Goal: Task Accomplishment & Management: Complete application form

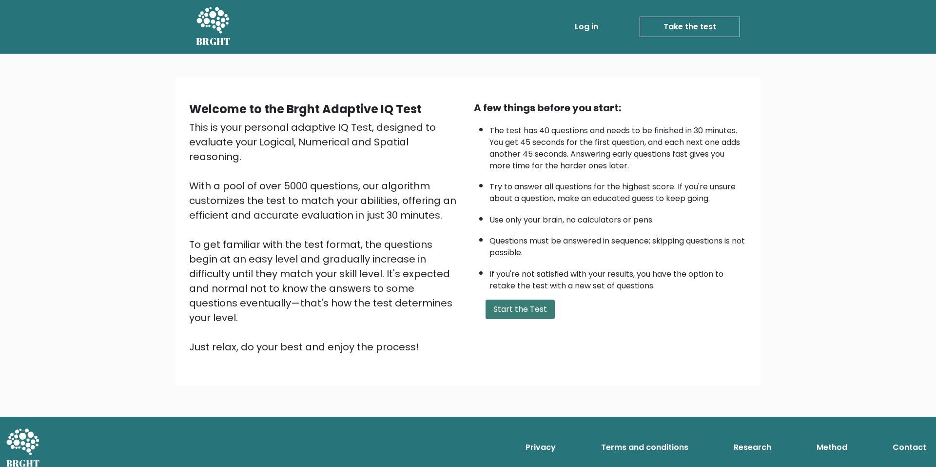
click at [515, 315] on button "Start the Test" at bounding box center [520, 308] width 69 height 19
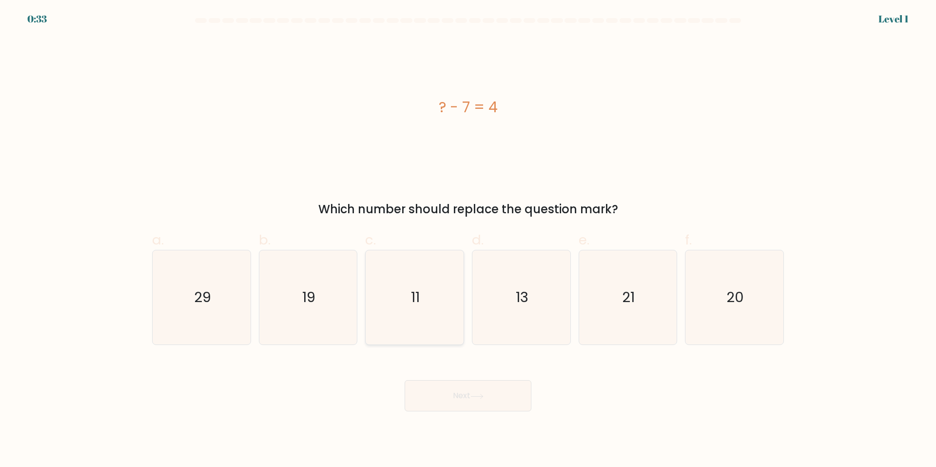
click at [419, 300] on text "11" at bounding box center [415, 297] width 9 height 19
click at [468, 240] on input "c. 11" at bounding box center [468, 236] width 0 height 6
radio input "true"
click at [489, 391] on button "Next" at bounding box center [468, 395] width 127 height 31
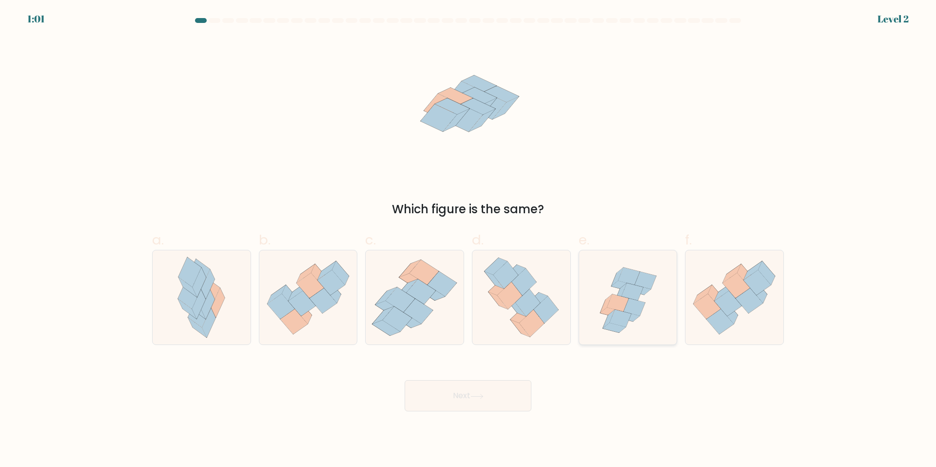
click at [631, 320] on icon at bounding box center [628, 316] width 23 height 10
click at [468, 240] on input "e." at bounding box center [468, 236] width 0 height 6
radio input "true"
click at [503, 399] on button "Next" at bounding box center [468, 395] width 127 height 31
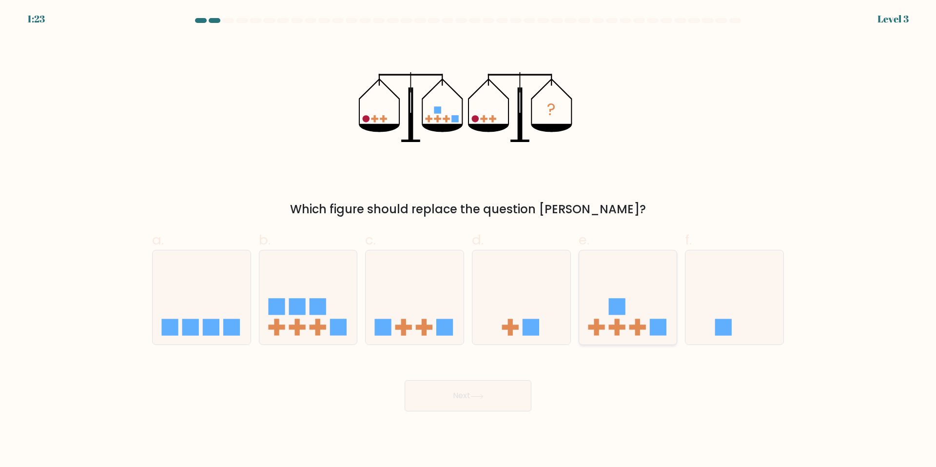
click at [620, 314] on rect at bounding box center [616, 306] width 17 height 17
click at [468, 240] on input "e." at bounding box center [468, 236] width 0 height 6
radio input "true"
click at [504, 391] on button "Next" at bounding box center [468, 395] width 127 height 31
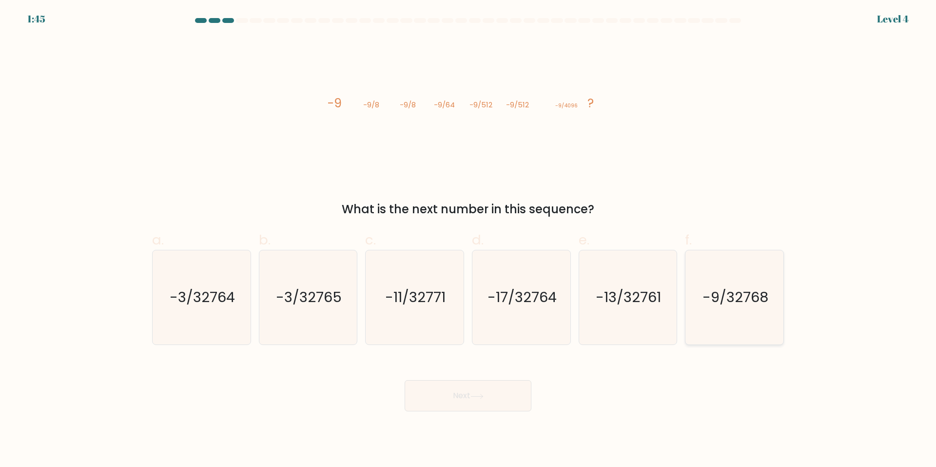
click at [711, 302] on text "-9/32768" at bounding box center [735, 297] width 66 height 19
click at [468, 240] on input "f. -9/32768" at bounding box center [468, 236] width 0 height 6
radio input "true"
click at [493, 398] on button "Next" at bounding box center [468, 395] width 127 height 31
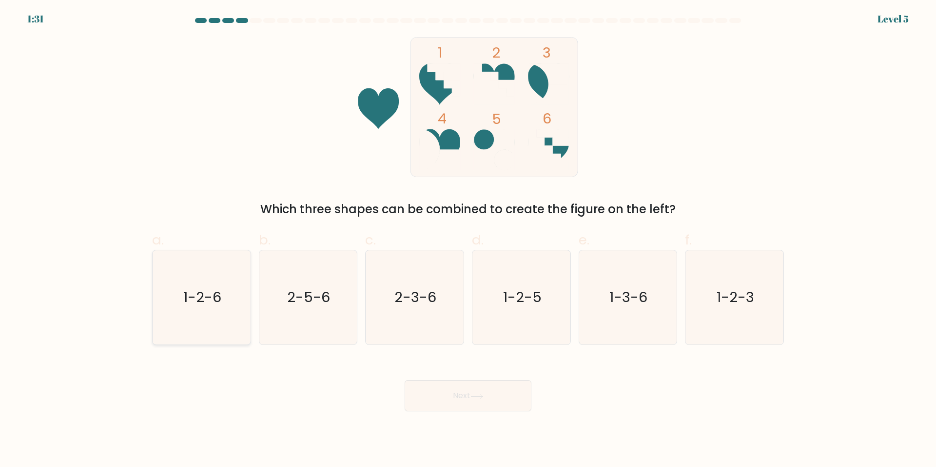
click at [221, 295] on text "1-2-6" at bounding box center [202, 297] width 38 height 19
click at [468, 240] on input "a. 1-2-6" at bounding box center [468, 236] width 0 height 6
radio input "true"
click at [469, 398] on button "Next" at bounding box center [468, 395] width 127 height 31
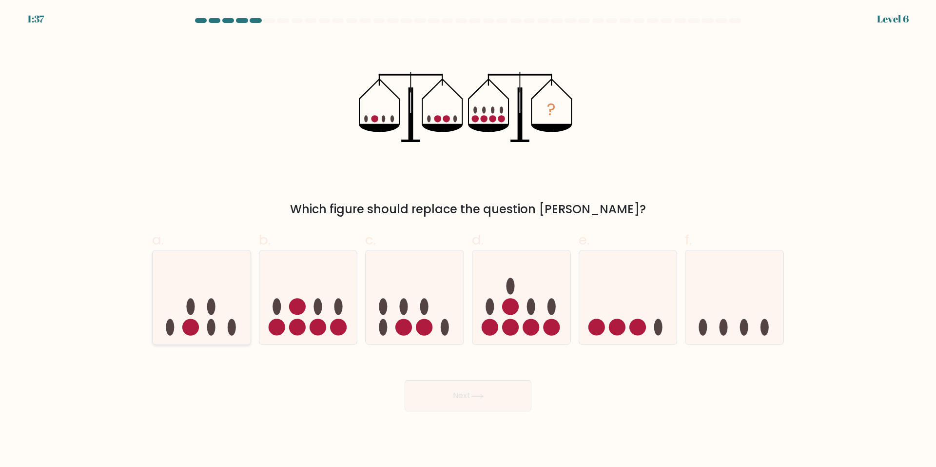
click at [217, 333] on icon at bounding box center [202, 297] width 98 height 81
click at [468, 240] on input "a." at bounding box center [468, 236] width 0 height 6
radio input "true"
click at [470, 394] on button "Next" at bounding box center [468, 395] width 127 height 31
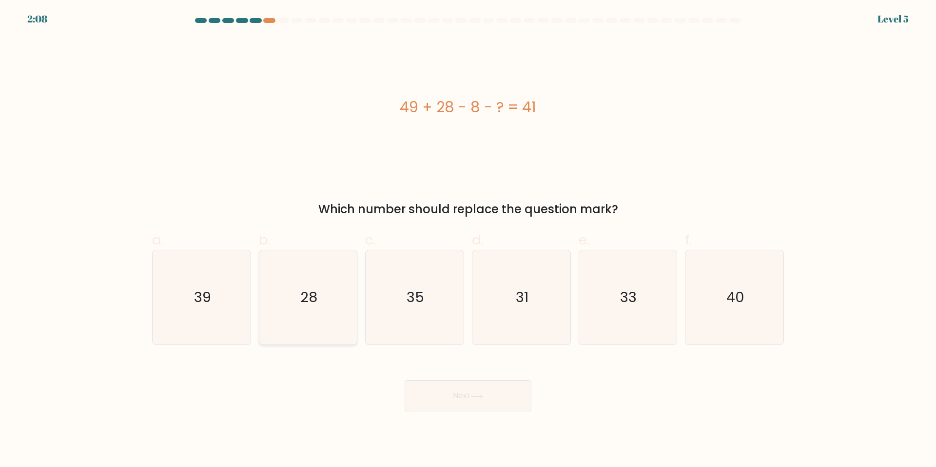
click at [324, 276] on icon "28" at bounding box center [308, 297] width 94 height 94
click at [468, 240] on input "b. 28" at bounding box center [468, 236] width 0 height 6
radio input "true"
click at [452, 392] on button "Next" at bounding box center [468, 395] width 127 height 31
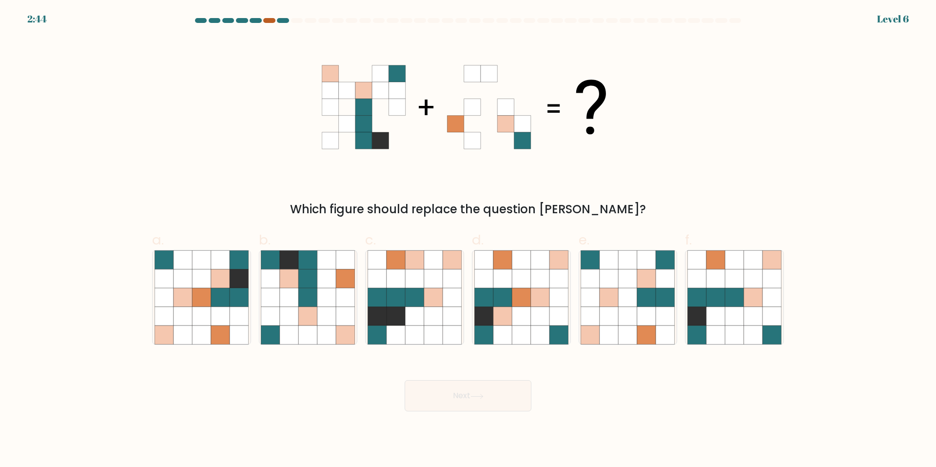
click at [269, 20] on div at bounding box center [269, 20] width 12 height 5
click at [516, 286] on icon at bounding box center [521, 278] width 19 height 19
click at [468, 240] on input "d." at bounding box center [468, 236] width 0 height 6
radio input "true"
click at [451, 392] on button "Next" at bounding box center [468, 395] width 127 height 31
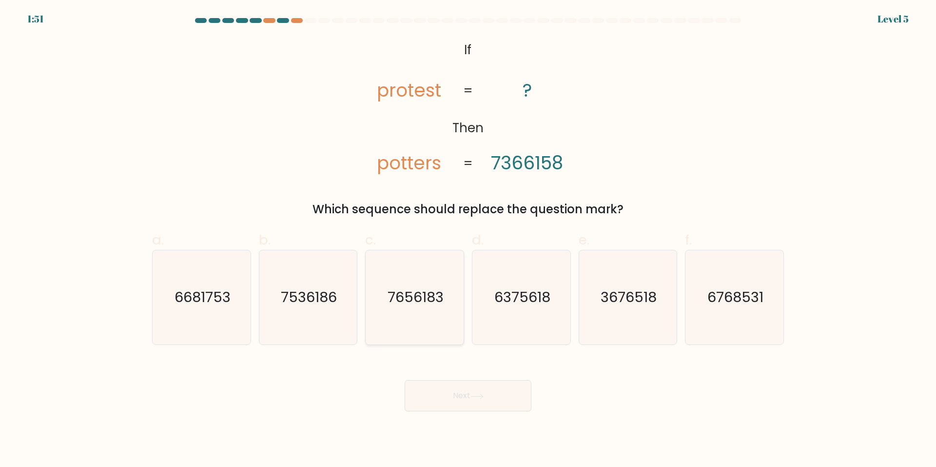
click at [412, 303] on text "7656183" at bounding box center [416, 297] width 56 height 19
click at [468, 240] on input "c. 7656183" at bounding box center [468, 236] width 0 height 6
radio input "true"
click at [484, 398] on icon at bounding box center [476, 395] width 13 height 5
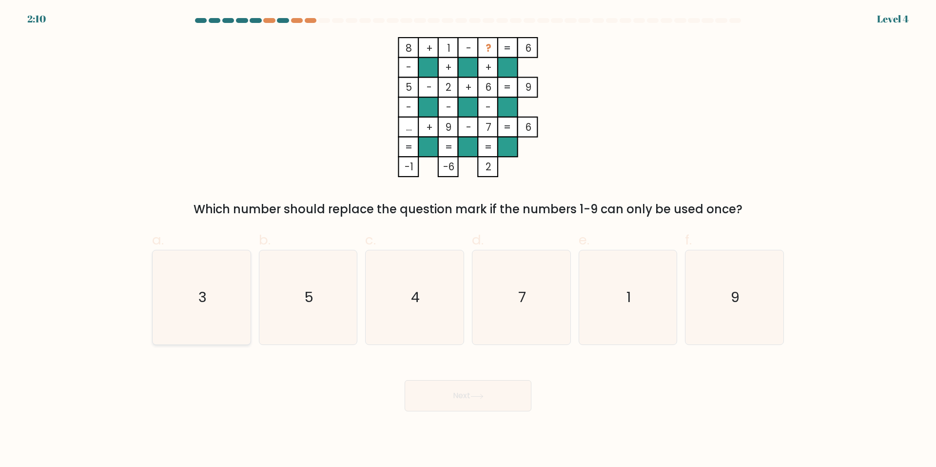
click at [207, 283] on icon "3" at bounding box center [202, 297] width 94 height 94
click at [468, 240] on input "a. 3" at bounding box center [468, 236] width 0 height 6
radio input "true"
click at [458, 397] on button "Next" at bounding box center [468, 395] width 127 height 31
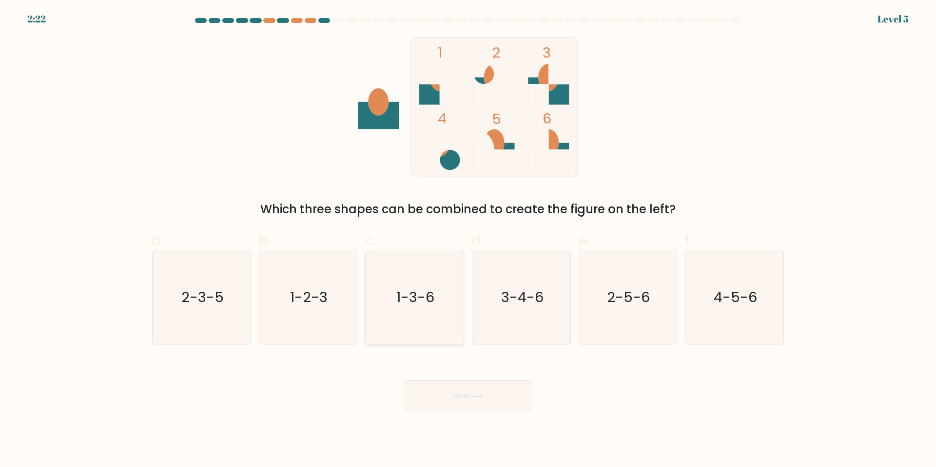
click at [408, 303] on text "1-3-6" at bounding box center [416, 297] width 38 height 19
click at [468, 240] on input "c. 1-3-6" at bounding box center [468, 236] width 0 height 6
radio input "true"
click at [426, 407] on button "Next" at bounding box center [468, 395] width 127 height 31
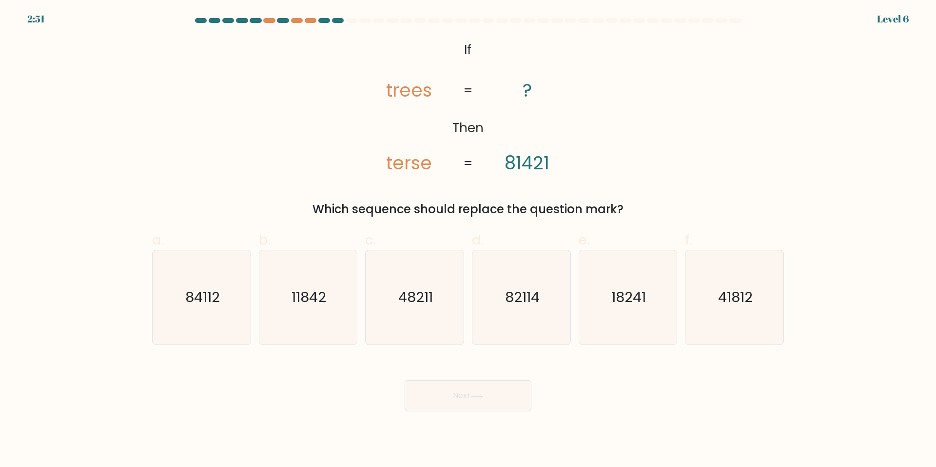
drag, startPoint x: 511, startPoint y: 92, endPoint x: 517, endPoint y: 93, distance: 6.0
click at [517, 93] on icon "@import url('https://fonts.googleapis.com/css?family=Abril+Fatface:400,100,100i…" at bounding box center [467, 107] width 227 height 140
click at [390, 100] on tspan "trees" at bounding box center [409, 90] width 46 height 25
click at [525, 304] on text "82114" at bounding box center [522, 297] width 35 height 19
click at [468, 240] on input "d. 82114" at bounding box center [468, 236] width 0 height 6
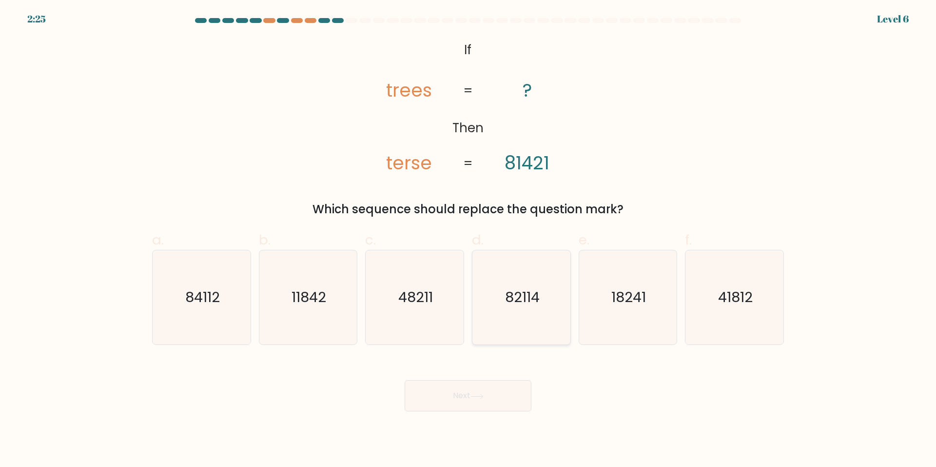
radio input "true"
click at [484, 402] on button "Next" at bounding box center [468, 395] width 127 height 31
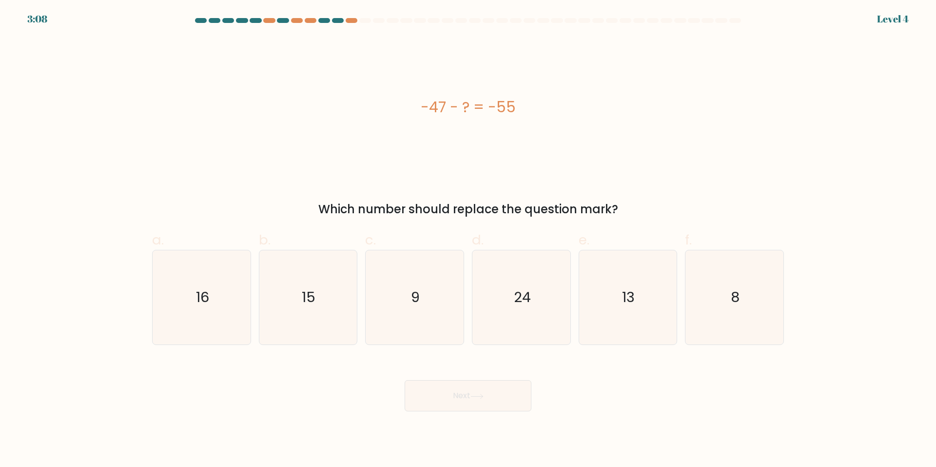
drag, startPoint x: 413, startPoint y: 183, endPoint x: 409, endPoint y: 178, distance: 6.4
click at [709, 298] on icon "8" at bounding box center [734, 297] width 94 height 94
click at [468, 240] on input "f. 8" at bounding box center [468, 236] width 0 height 6
radio input "true"
click at [438, 389] on button "Next" at bounding box center [468, 395] width 127 height 31
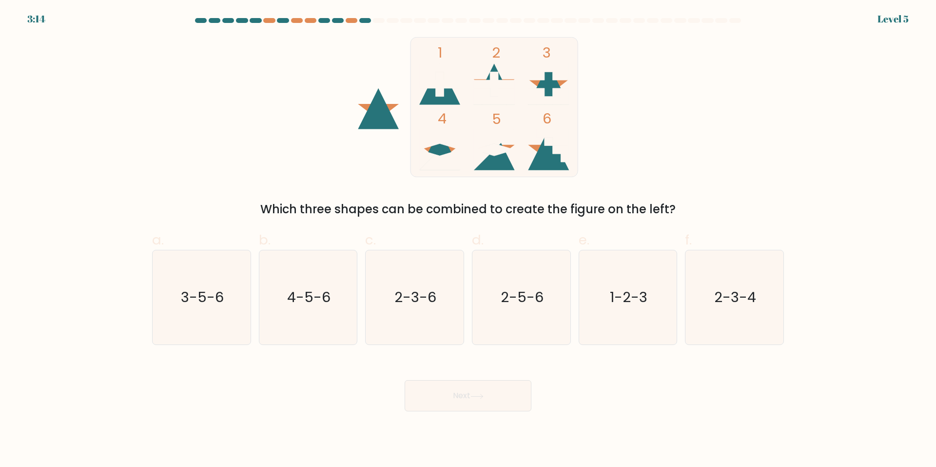
click at [549, 86] on icon at bounding box center [548, 84] width 41 height 41
click at [627, 307] on text "1-2-3" at bounding box center [629, 297] width 38 height 19
click at [468, 240] on input "e. 1-2-3" at bounding box center [468, 236] width 0 height 6
radio input "true"
click at [478, 401] on button "Next" at bounding box center [468, 395] width 127 height 31
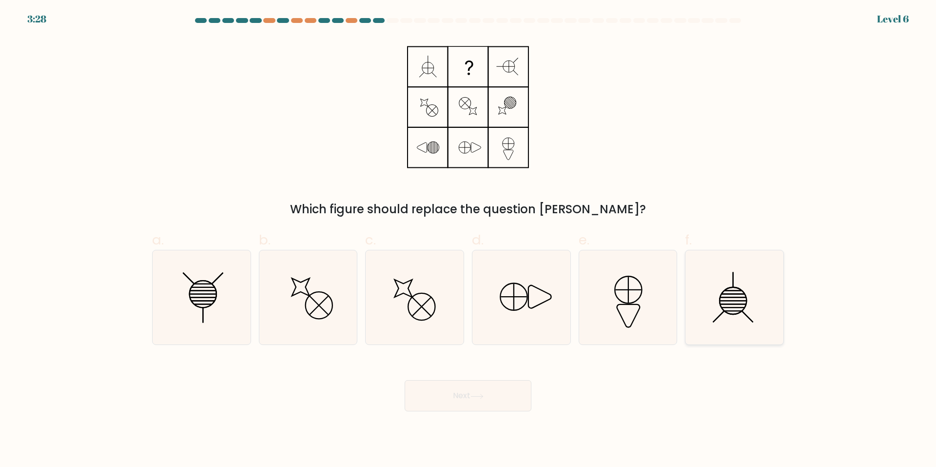
click at [736, 307] on icon at bounding box center [734, 297] width 94 height 94
click at [468, 240] on input "f." at bounding box center [468, 236] width 0 height 6
radio input "true"
click at [509, 399] on button "Next" at bounding box center [468, 395] width 127 height 31
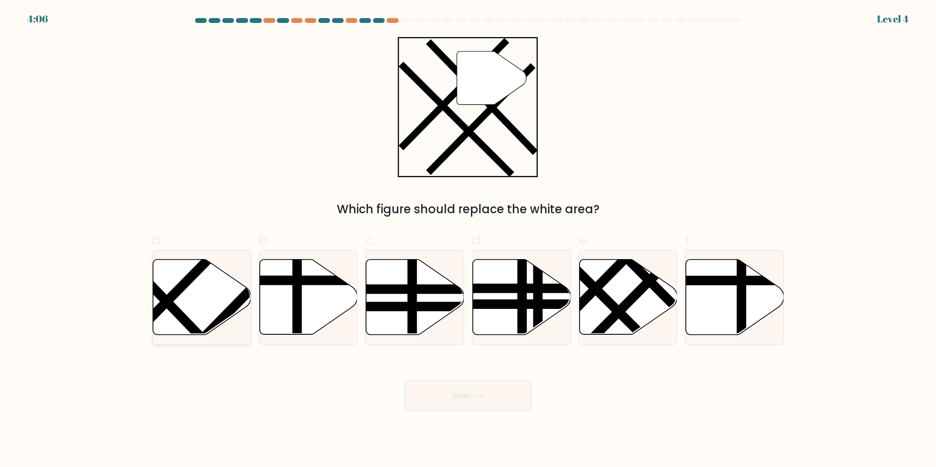
click at [197, 301] on icon at bounding box center [202, 296] width 98 height 75
click at [468, 240] on input "a." at bounding box center [468, 236] width 0 height 6
radio input "true"
click at [470, 389] on button "Next" at bounding box center [468, 395] width 127 height 31
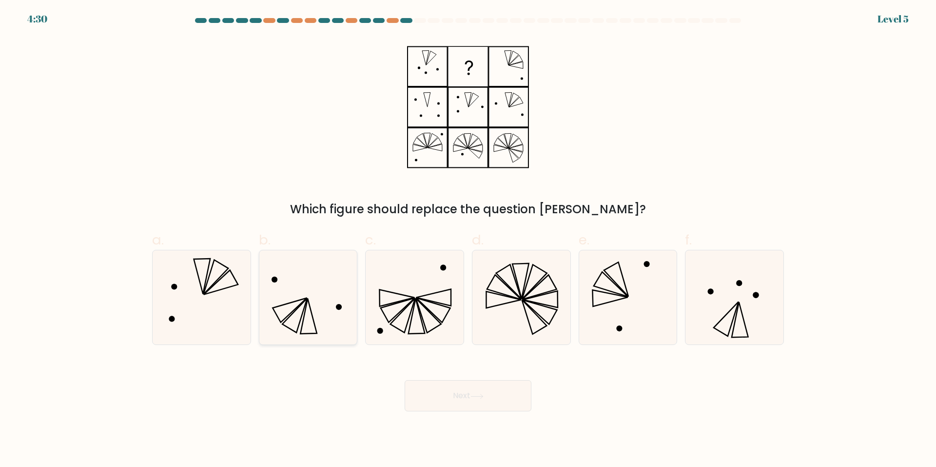
click at [306, 315] on icon at bounding box center [308, 297] width 94 height 94
click at [468, 240] on input "b." at bounding box center [468, 236] width 0 height 6
radio input "true"
click at [186, 294] on icon at bounding box center [202, 297] width 94 height 94
click at [468, 240] on input "a." at bounding box center [468, 236] width 0 height 6
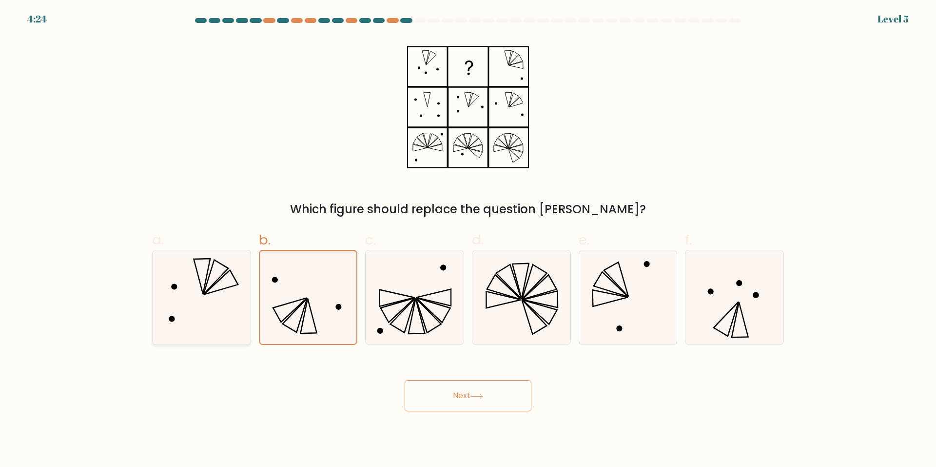
radio input "true"
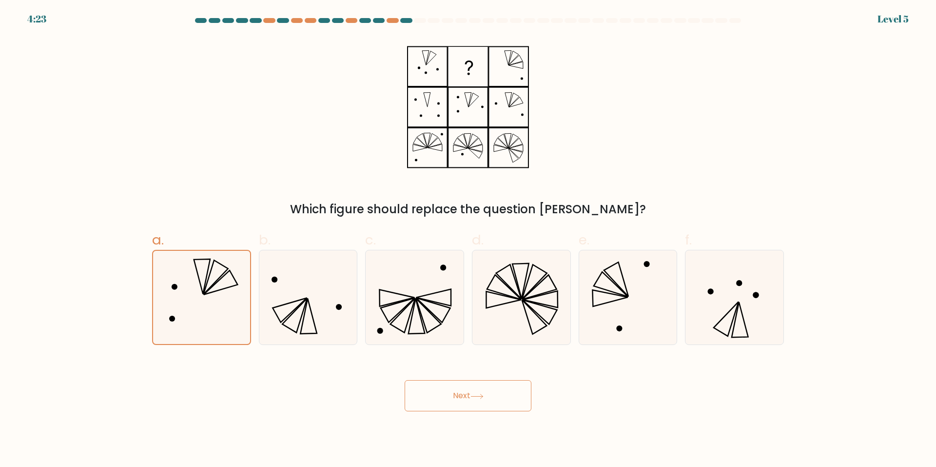
click at [467, 392] on button "Next" at bounding box center [468, 395] width 127 height 31
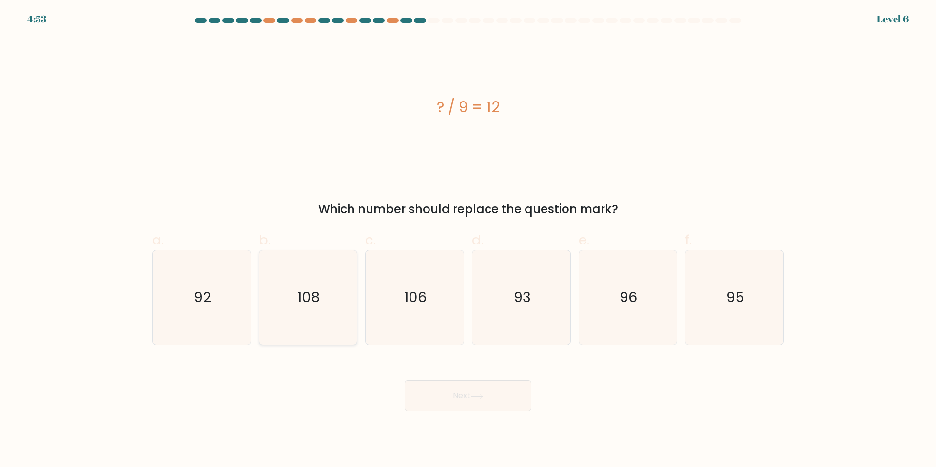
click at [323, 296] on icon "108" at bounding box center [308, 297] width 94 height 94
click at [468, 240] on input "b. 108" at bounding box center [468, 236] width 0 height 6
radio input "true"
click at [469, 397] on button "Next" at bounding box center [468, 395] width 127 height 31
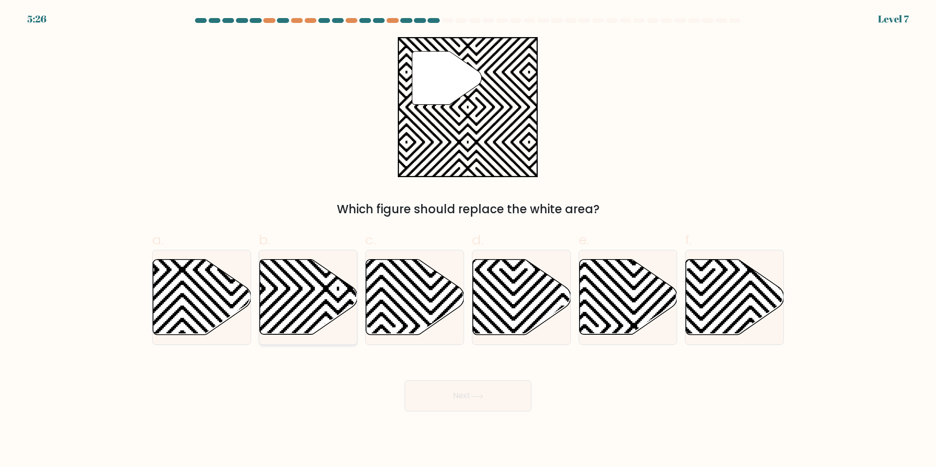
click at [316, 317] on icon at bounding box center [308, 296] width 98 height 75
click at [468, 240] on input "b." at bounding box center [468, 236] width 0 height 6
radio input "true"
click at [488, 391] on button "Next" at bounding box center [468, 395] width 127 height 31
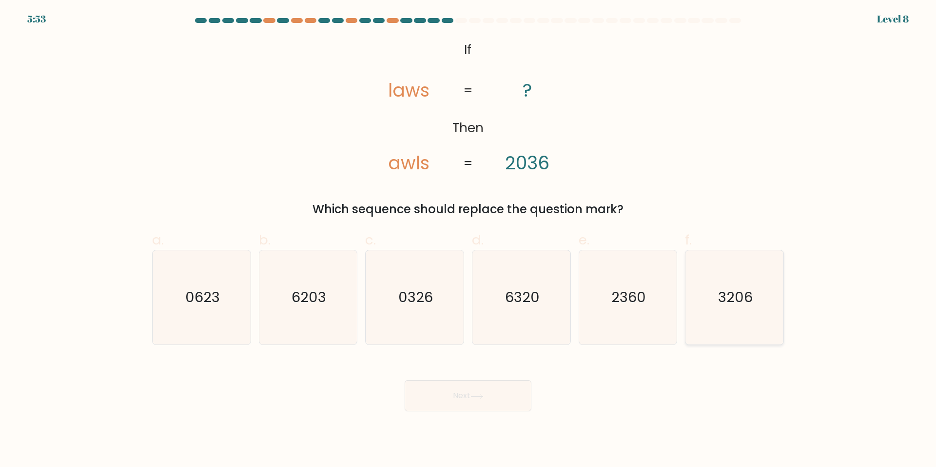
click at [763, 283] on icon "3206" at bounding box center [734, 297] width 94 height 94
click at [468, 240] on input "f. 3206" at bounding box center [468, 236] width 0 height 6
radio input "true"
click at [441, 382] on button "Next" at bounding box center [468, 395] width 127 height 31
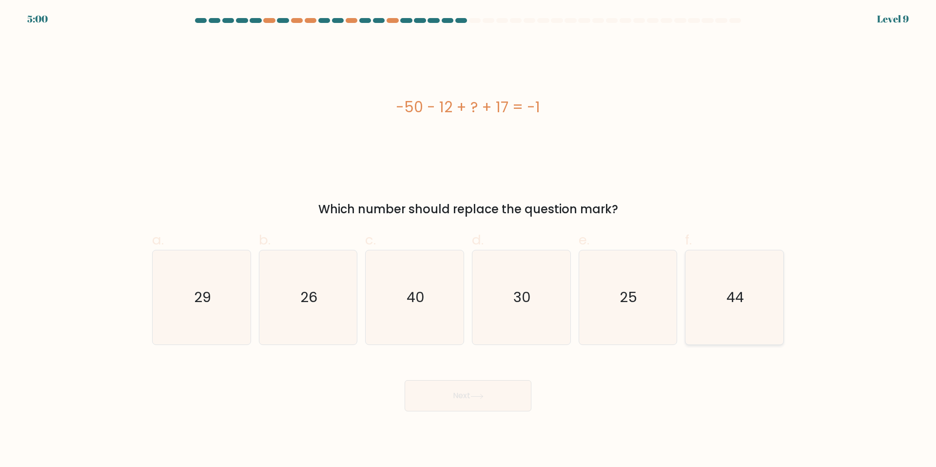
click at [767, 307] on icon "44" at bounding box center [734, 297] width 94 height 94
click at [468, 240] on input "f. 44" at bounding box center [468, 236] width 0 height 6
radio input "true"
click at [495, 396] on button "Next" at bounding box center [468, 395] width 127 height 31
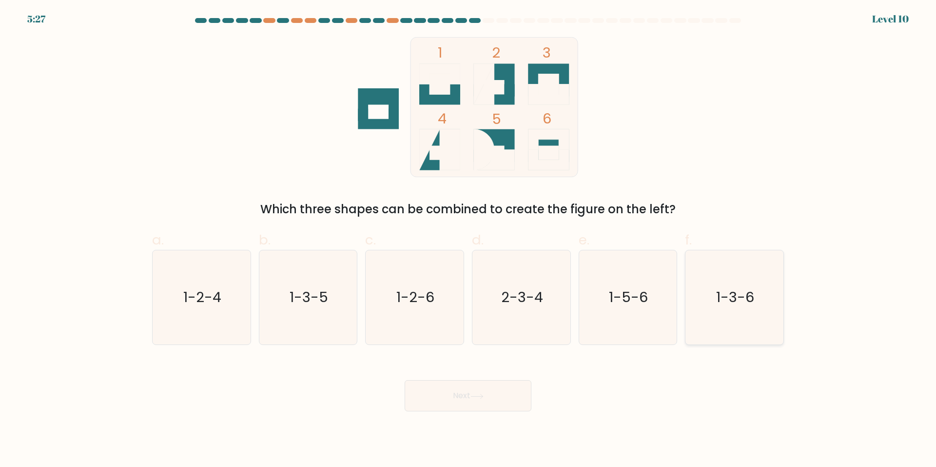
click at [719, 291] on text "1-3-6" at bounding box center [736, 297] width 38 height 19
click at [468, 240] on input "f. 1-3-6" at bounding box center [468, 236] width 0 height 6
radio input "true"
click at [475, 404] on button "Next" at bounding box center [468, 395] width 127 height 31
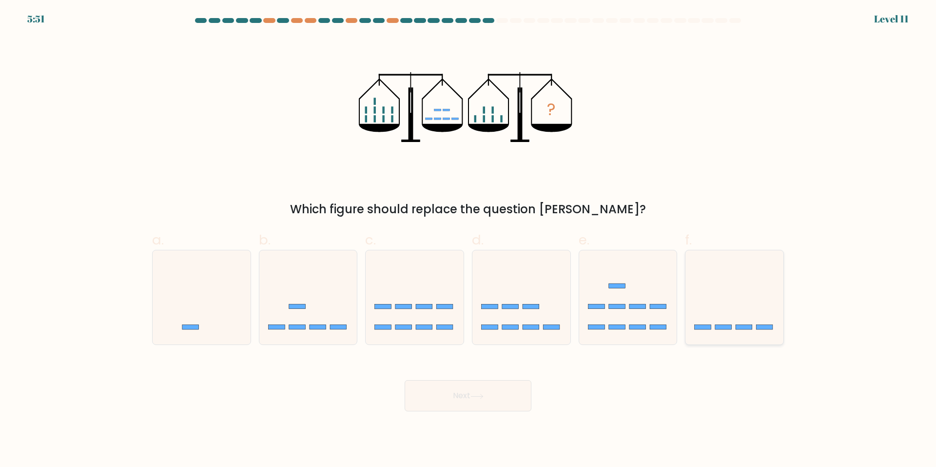
click at [744, 327] on rect at bounding box center [744, 326] width 17 height 5
click at [468, 240] on input "f." at bounding box center [468, 236] width 0 height 6
radio input "true"
click at [472, 394] on button "Next" at bounding box center [468, 395] width 127 height 31
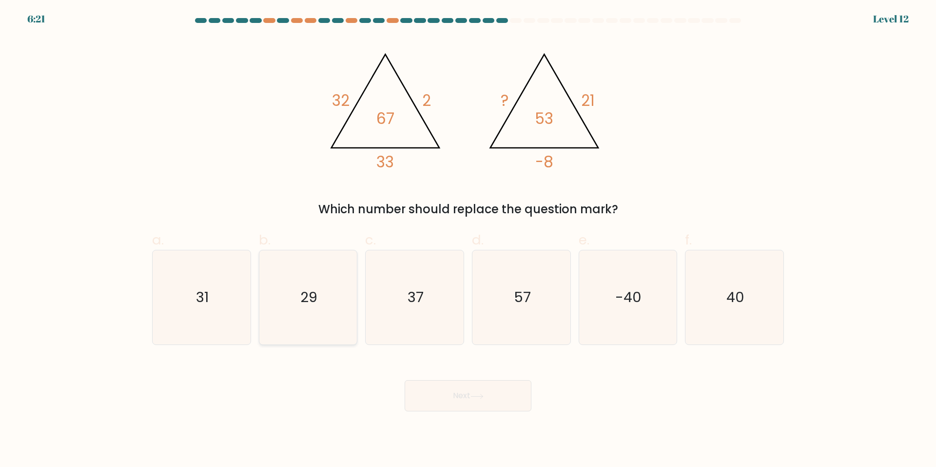
click at [327, 320] on icon "29" at bounding box center [308, 297] width 94 height 94
click at [468, 240] on input "b. 29" at bounding box center [468, 236] width 0 height 6
radio input "true"
click at [467, 401] on button "Next" at bounding box center [468, 395] width 127 height 31
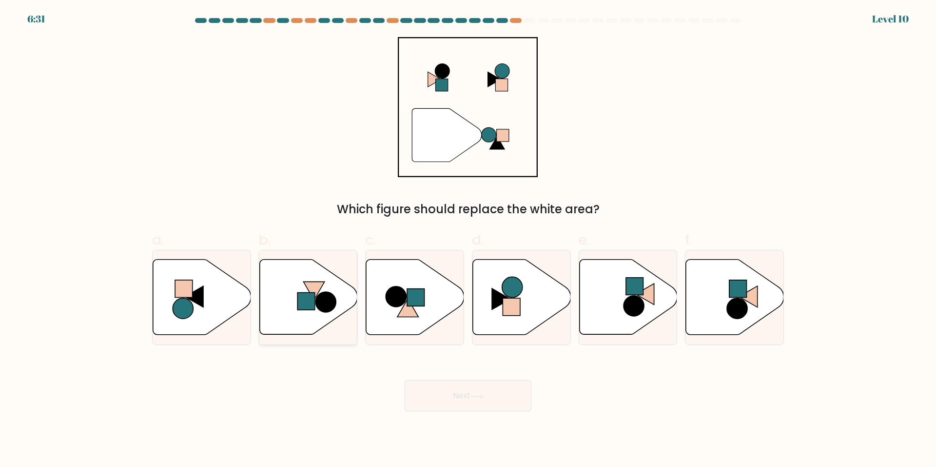
click at [337, 303] on icon at bounding box center [308, 296] width 98 height 75
click at [468, 240] on input "b." at bounding box center [468, 236] width 0 height 6
radio input "true"
click at [507, 298] on rect at bounding box center [512, 307] width 18 height 18
click at [468, 240] on input "d." at bounding box center [468, 236] width 0 height 6
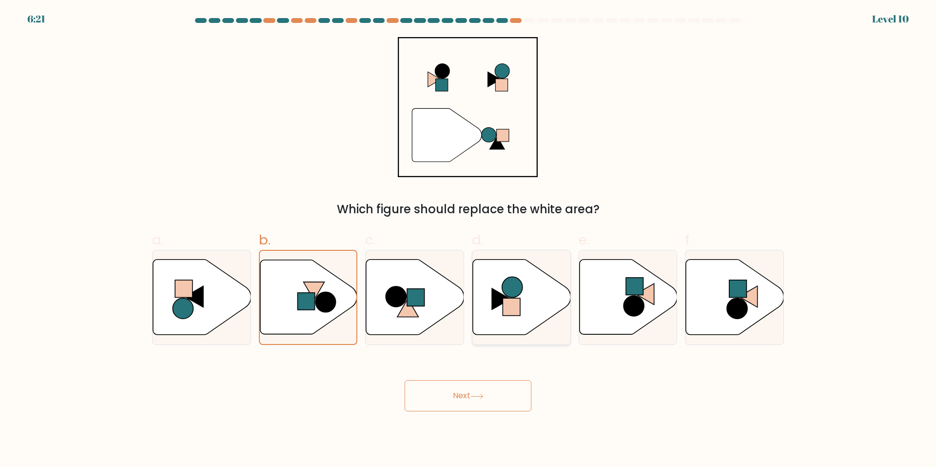
radio input "true"
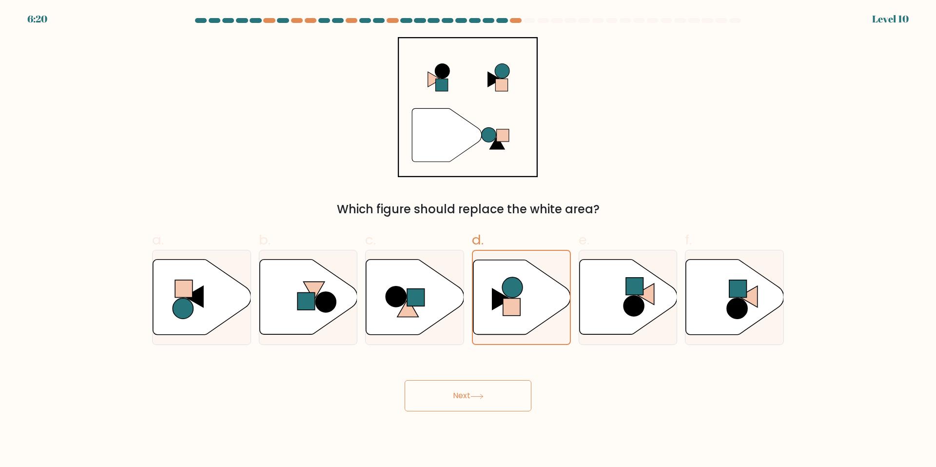
click at [463, 398] on button "Next" at bounding box center [468, 395] width 127 height 31
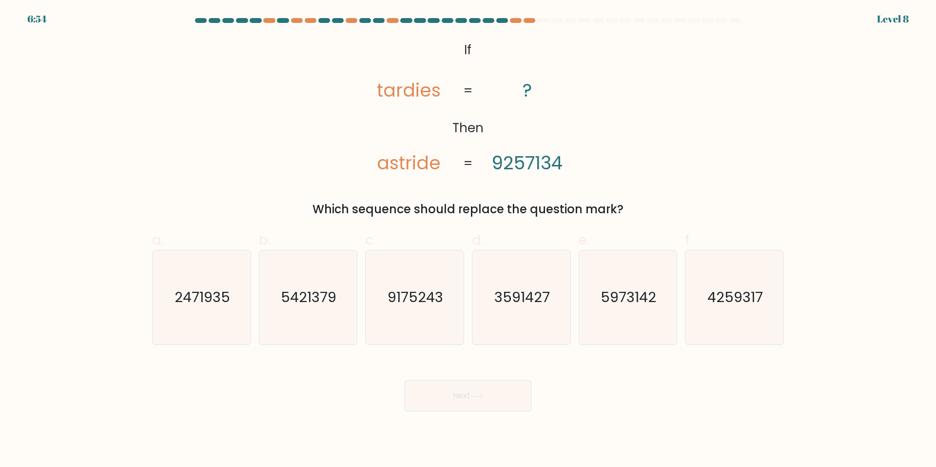
click at [398, 167] on tspan "astride" at bounding box center [409, 162] width 64 height 25
click at [379, 95] on tspan "tardies" at bounding box center [409, 90] width 64 height 25
click at [390, 95] on tspan "tardies" at bounding box center [409, 90] width 64 height 25
click at [626, 267] on icon "5973142" at bounding box center [628, 297] width 94 height 94
click at [468, 240] on input "e. 5973142" at bounding box center [468, 236] width 0 height 6
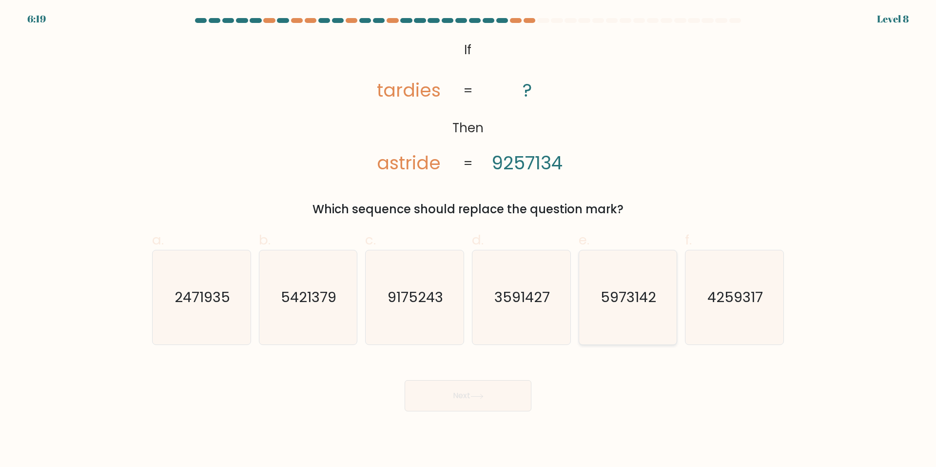
radio input "true"
click at [477, 402] on button "Next" at bounding box center [468, 395] width 127 height 31
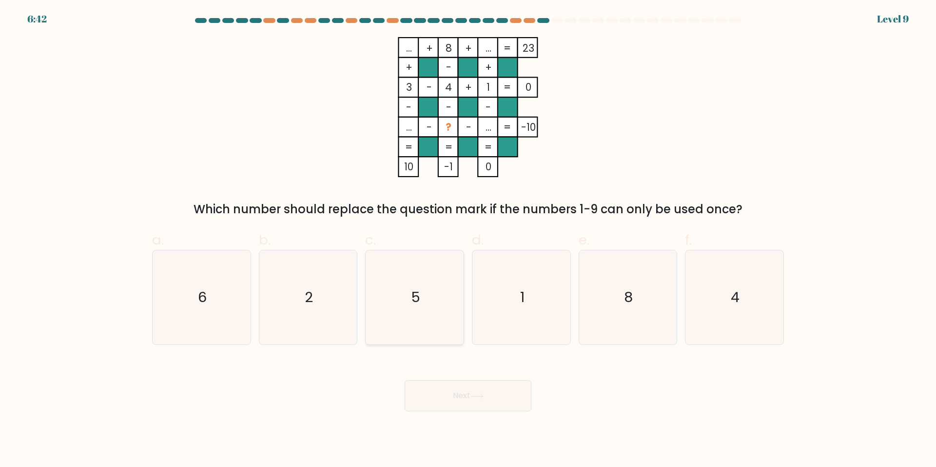
click at [414, 279] on icon "5" at bounding box center [415, 297] width 94 height 94
click at [468, 240] on input "c. 5" at bounding box center [468, 236] width 0 height 6
radio input "true"
click at [473, 403] on button "Next" at bounding box center [468, 395] width 127 height 31
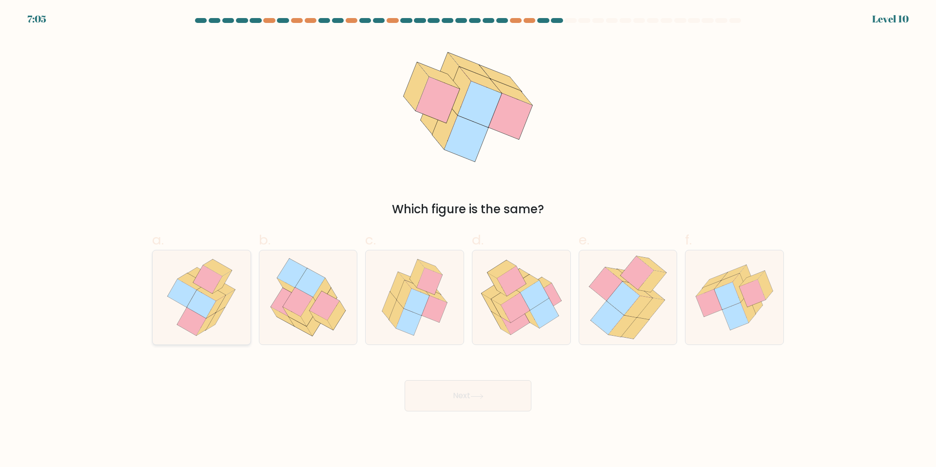
click at [204, 315] on icon at bounding box center [201, 304] width 29 height 28
click at [468, 240] on input "a." at bounding box center [468, 236] width 0 height 6
radio input "true"
click at [521, 399] on button "Next" at bounding box center [468, 395] width 127 height 31
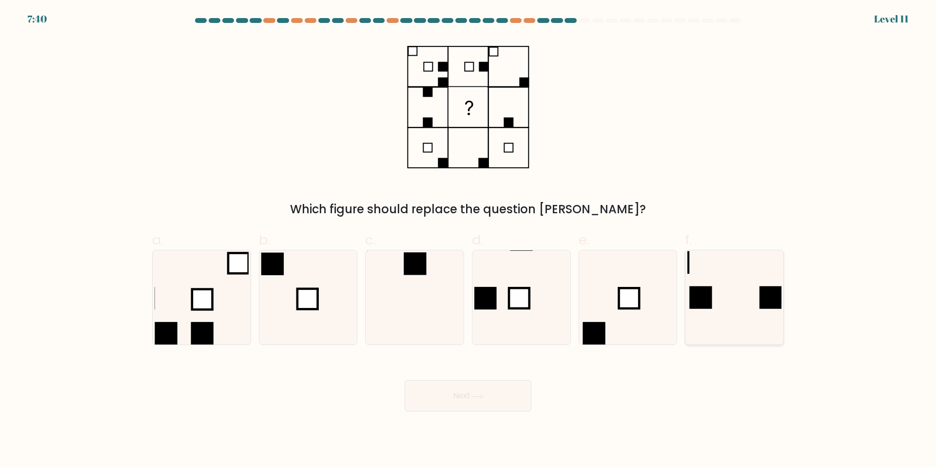
click at [728, 301] on icon at bounding box center [734, 297] width 94 height 94
click at [468, 240] on input "f." at bounding box center [468, 236] width 0 height 6
radio input "true"
click at [461, 390] on button "Next" at bounding box center [468, 395] width 127 height 31
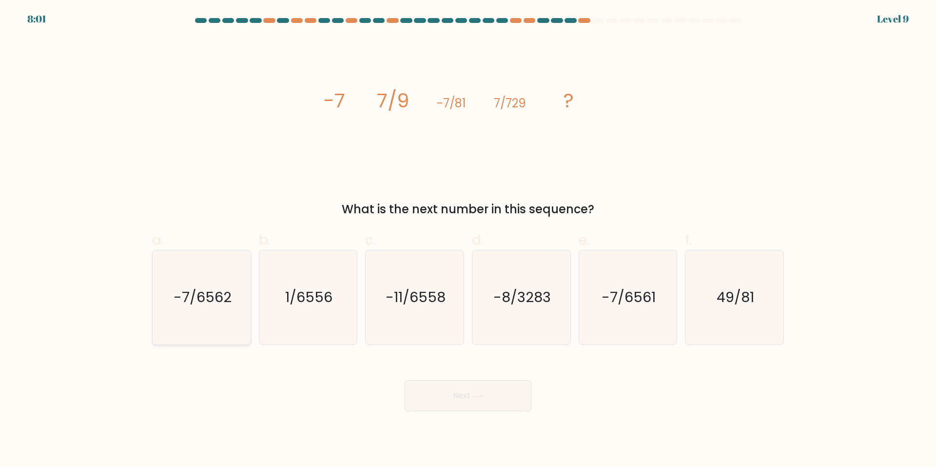
drag, startPoint x: 219, startPoint y: 310, endPoint x: 227, endPoint y: 312, distance: 7.6
click at [219, 310] on icon "-7/6562" at bounding box center [202, 297] width 94 height 94
click at [468, 240] on input "a. -7/6562" at bounding box center [468, 236] width 0 height 6
radio input "true"
click at [480, 389] on button "Next" at bounding box center [468, 395] width 127 height 31
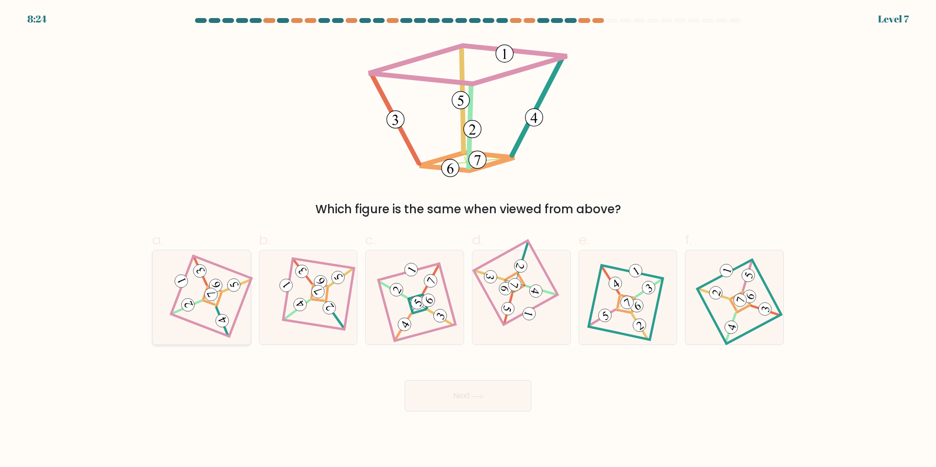
click at [238, 296] on div at bounding box center [201, 297] width 99 height 95
click at [468, 240] on input "a." at bounding box center [468, 236] width 0 height 6
radio input "true"
click at [507, 395] on button "Next" at bounding box center [468, 395] width 127 height 31
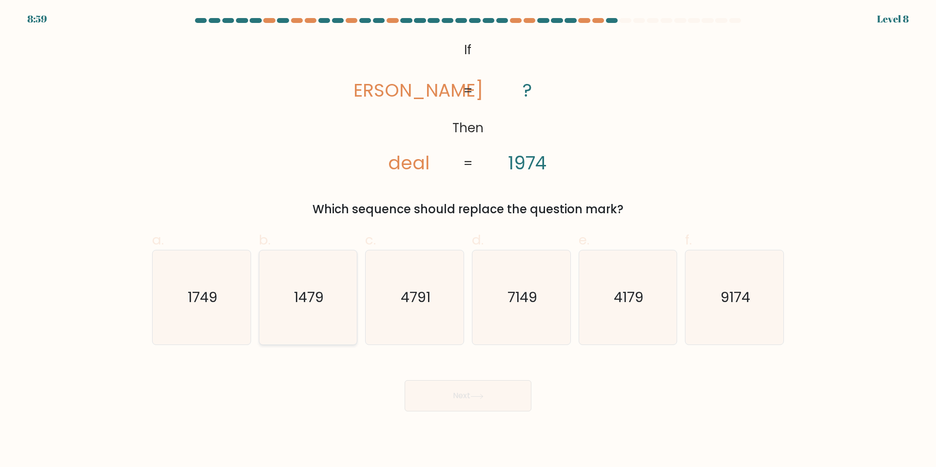
click at [323, 286] on icon "1479" at bounding box center [308, 297] width 94 height 94
click at [468, 240] on input "b. 1479" at bounding box center [468, 236] width 0 height 6
radio input "true"
click at [225, 307] on icon "1749" at bounding box center [202, 297] width 94 height 94
click at [468, 240] on input "a. 1749" at bounding box center [468, 236] width 0 height 6
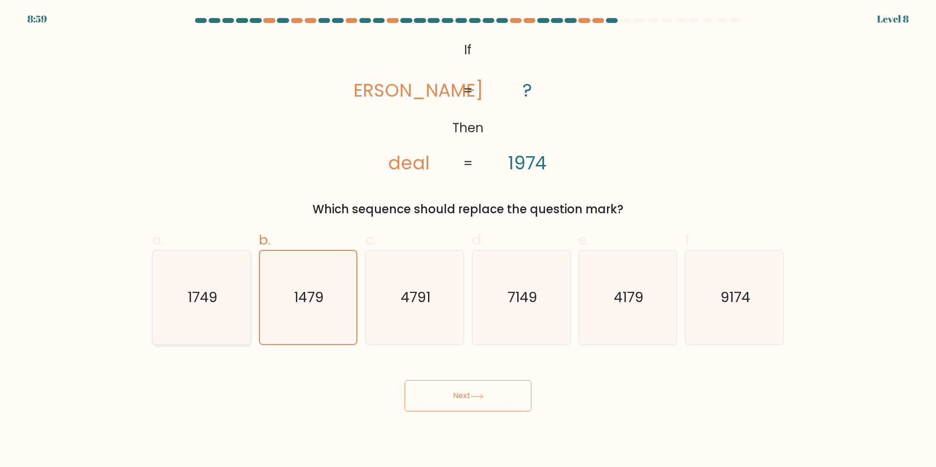
radio input "true"
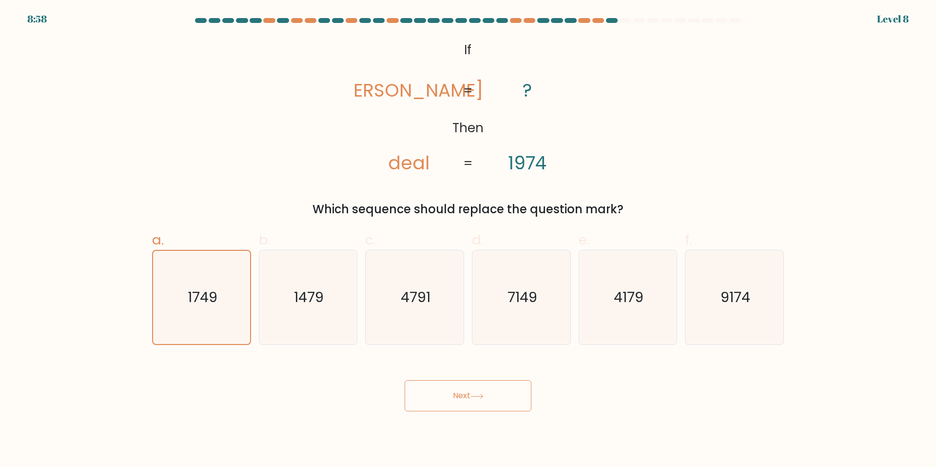
click at [477, 396] on icon at bounding box center [476, 395] width 13 height 5
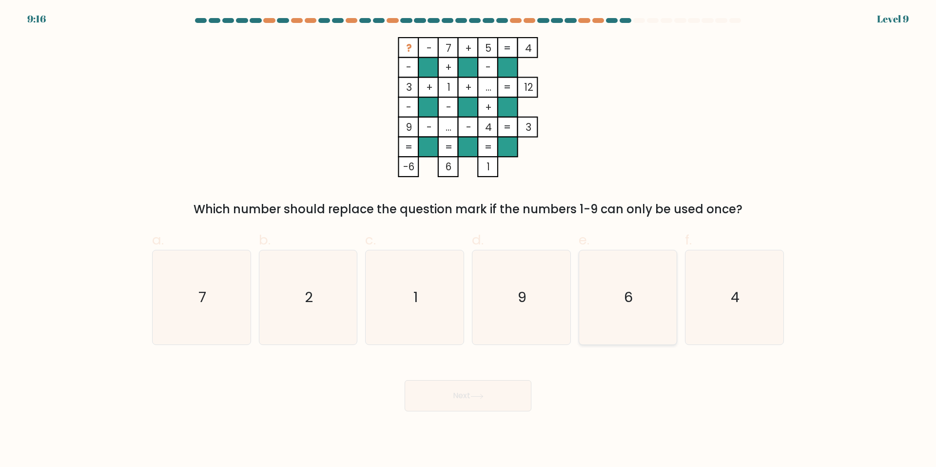
click at [639, 294] on icon "6" at bounding box center [628, 297] width 94 height 94
click at [468, 240] on input "e. 6" at bounding box center [468, 236] width 0 height 6
radio input "true"
click at [481, 395] on icon at bounding box center [476, 395] width 13 height 5
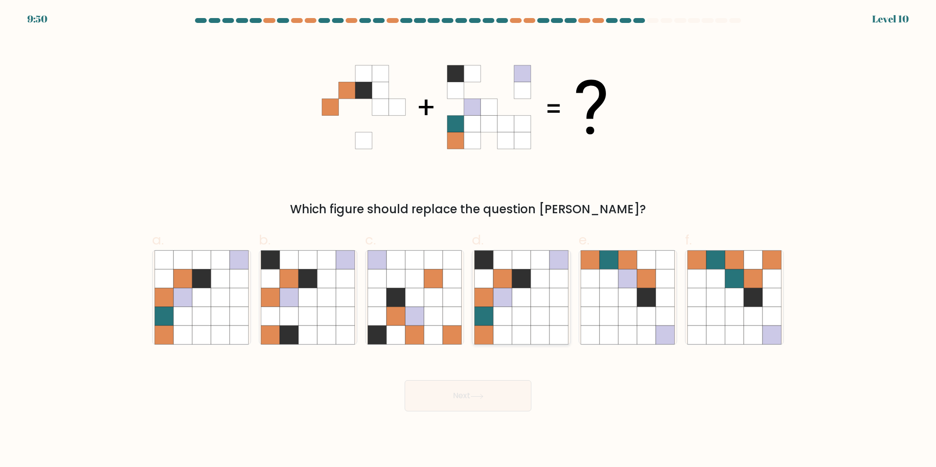
click at [511, 305] on icon at bounding box center [502, 297] width 19 height 19
click at [468, 240] on input "d." at bounding box center [468, 236] width 0 height 6
radio input "true"
click at [491, 410] on button "Next" at bounding box center [468, 395] width 127 height 31
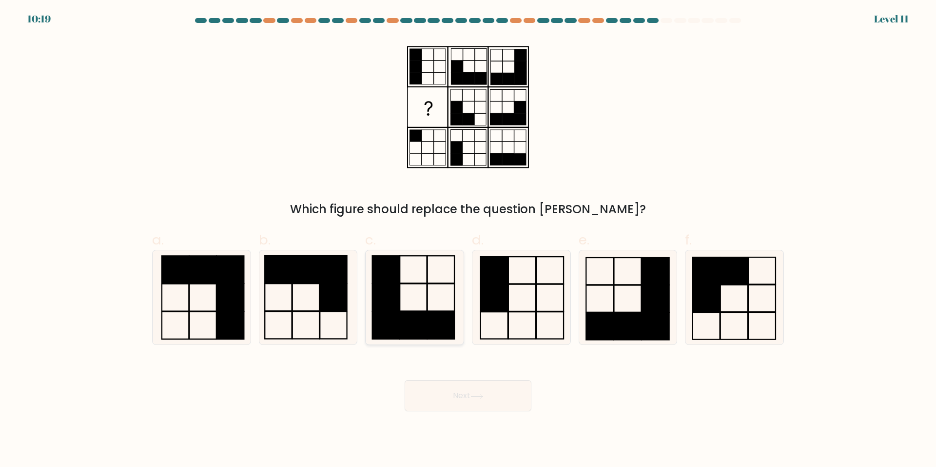
click at [415, 320] on rect at bounding box center [413, 324] width 27 height 27
click at [468, 240] on input "c." at bounding box center [468, 236] width 0 height 6
radio input "true"
click at [518, 312] on rect at bounding box center [521, 324] width 27 height 27
click at [468, 240] on input "d." at bounding box center [468, 236] width 0 height 6
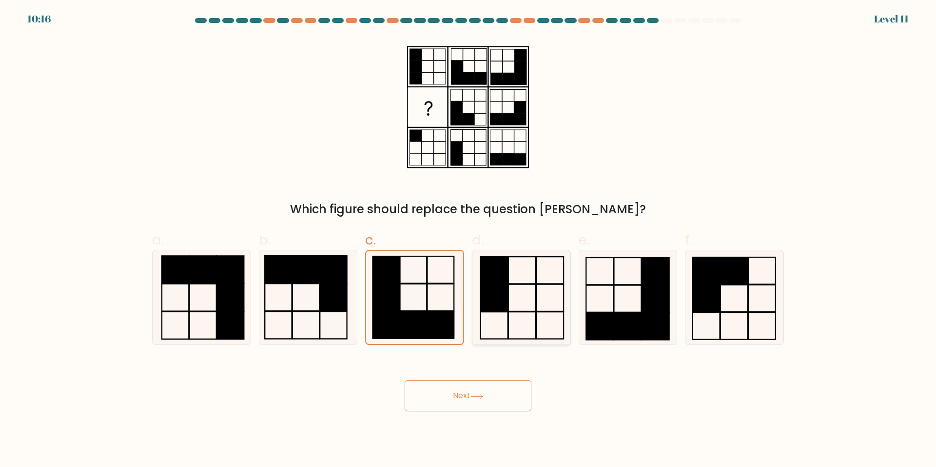
radio input "true"
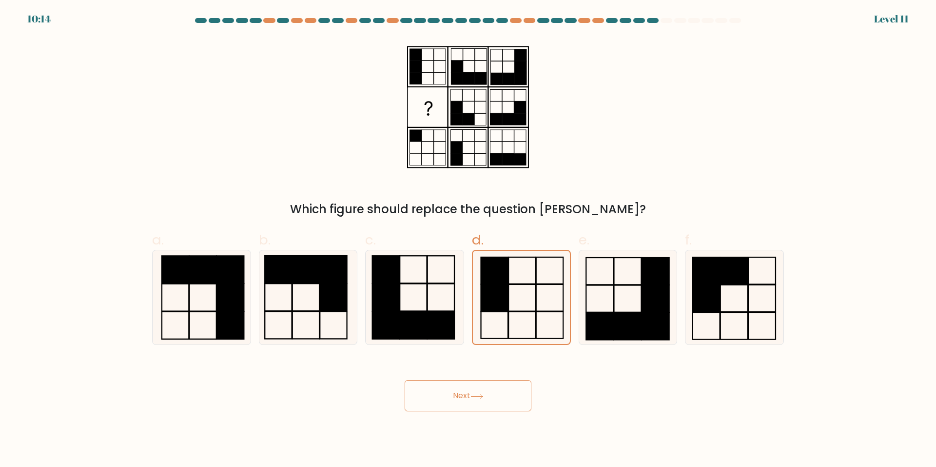
click at [478, 391] on button "Next" at bounding box center [468, 395] width 127 height 31
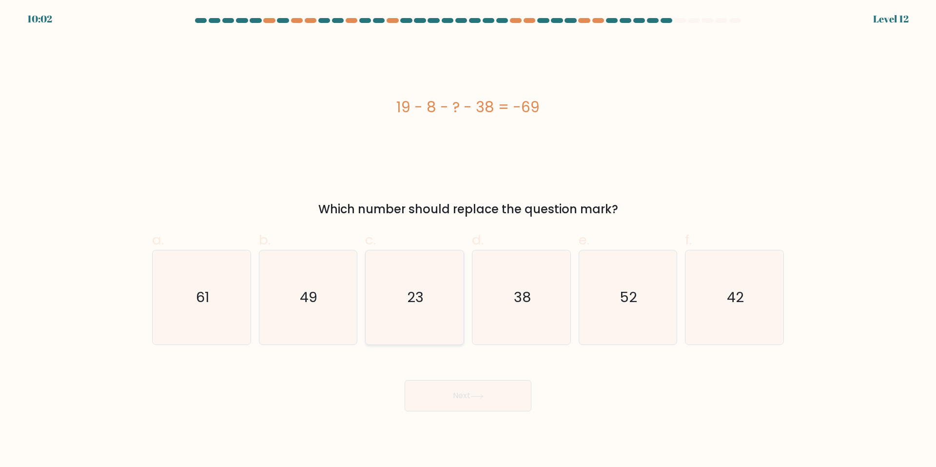
click at [390, 316] on icon "23" at bounding box center [415, 297] width 94 height 94
click at [468, 240] on input "c. 23" at bounding box center [468, 236] width 0 height 6
radio input "true"
click at [467, 389] on button "Next" at bounding box center [468, 395] width 127 height 31
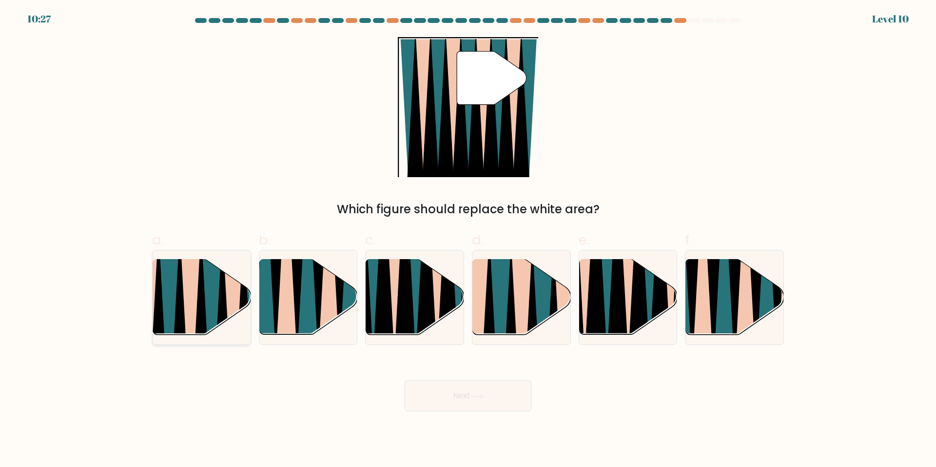
click at [214, 311] on icon at bounding box center [211, 339] width 21 height 195
click at [468, 240] on input "a." at bounding box center [468, 236] width 0 height 6
radio input "true"
click at [472, 383] on button "Next" at bounding box center [468, 395] width 127 height 31
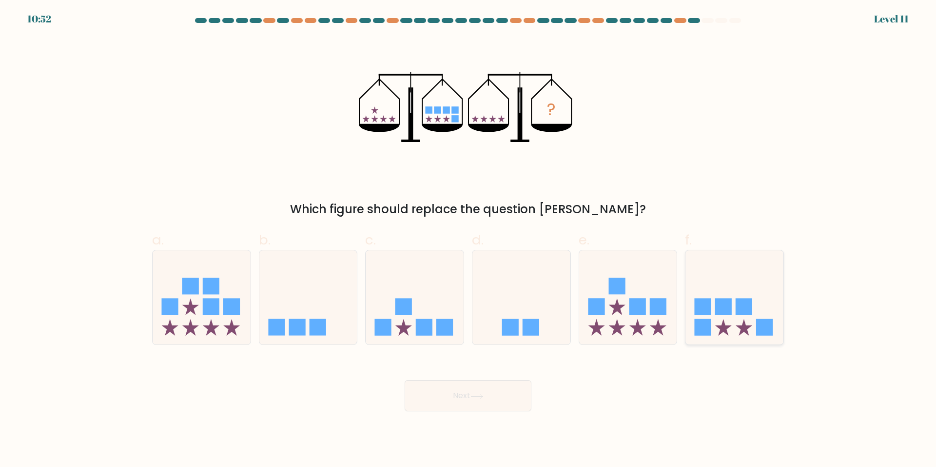
click at [722, 332] on icon at bounding box center [734, 297] width 98 height 81
click at [468, 240] on input "f." at bounding box center [468, 236] width 0 height 6
radio input "true"
click at [484, 397] on icon at bounding box center [476, 395] width 13 height 5
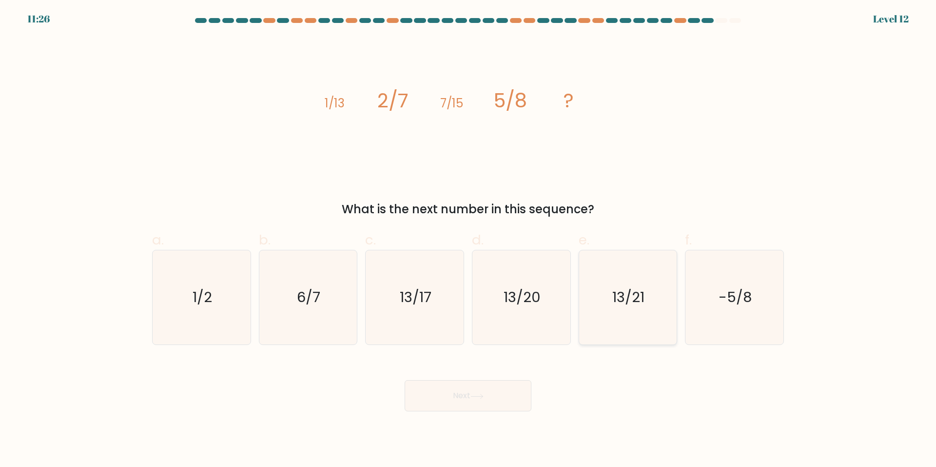
click at [626, 302] on text "13/21" at bounding box center [629, 297] width 32 height 19
click at [468, 240] on input "e. 13/21" at bounding box center [468, 236] width 0 height 6
radio input "true"
click at [497, 403] on button "Next" at bounding box center [468, 395] width 127 height 31
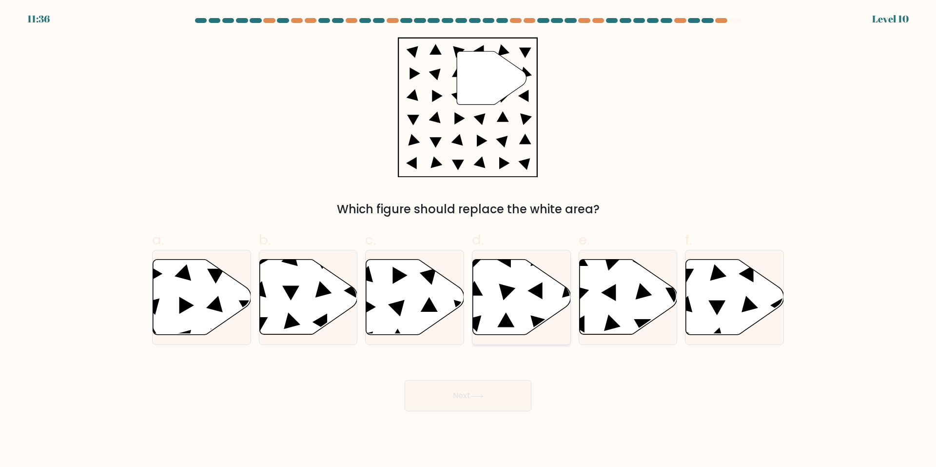
click at [523, 293] on icon at bounding box center [522, 296] width 98 height 75
click at [468, 240] on input "d." at bounding box center [468, 236] width 0 height 6
radio input "true"
click at [514, 392] on button "Next" at bounding box center [468, 395] width 127 height 31
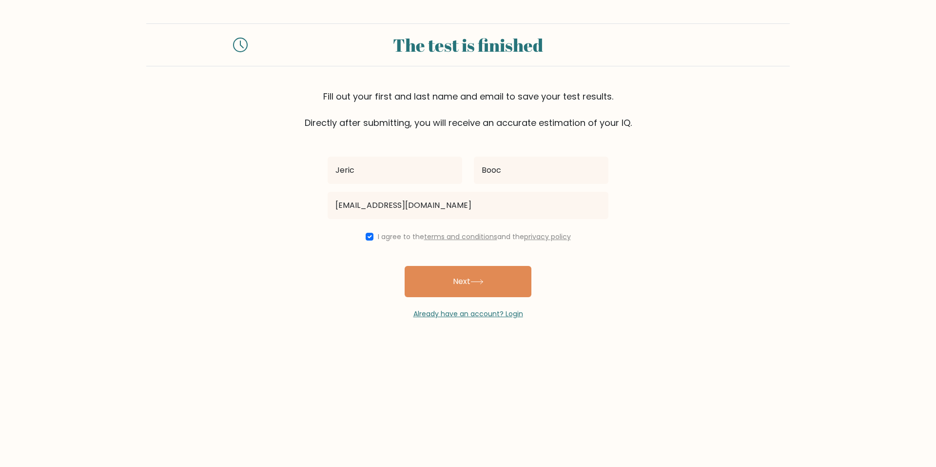
click at [405, 266] on button "Next" at bounding box center [468, 281] width 127 height 31
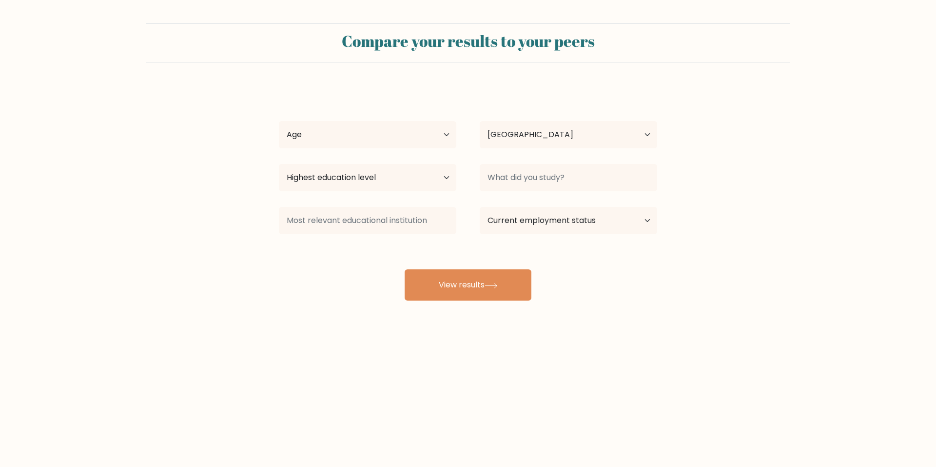
select select "PH"
click at [417, 149] on div "Age Under [DEMOGRAPHIC_DATA] [DEMOGRAPHIC_DATA] [DEMOGRAPHIC_DATA] [DEMOGRAPHIC…" at bounding box center [367, 134] width 201 height 35
click at [416, 136] on select "Age Under [DEMOGRAPHIC_DATA] [DEMOGRAPHIC_DATA] [DEMOGRAPHIC_DATA] [DEMOGRAPHIC…" at bounding box center [367, 134] width 177 height 27
select select "18_24"
click at [279, 121] on select "Age Under 18 years old 18-24 years old 25-34 years old 35-44 years old 45-54 ye…" at bounding box center [367, 134] width 177 height 27
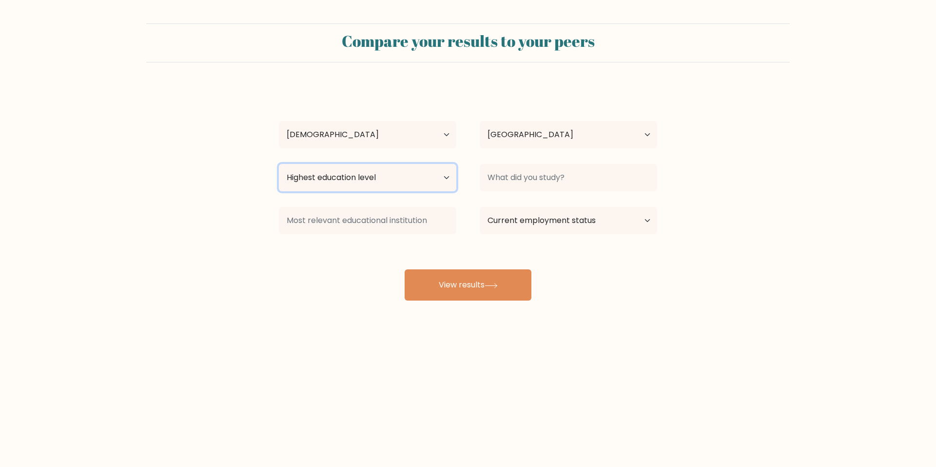
click at [351, 190] on select "Highest education level No schooling Primary Lower Secondary Upper Secondary Oc…" at bounding box center [367, 177] width 177 height 27
select select "bachelors_degree"
click at [279, 164] on select "Highest education level No schooling Primary Lower Secondary Upper Secondary Oc…" at bounding box center [367, 177] width 177 height 27
click at [417, 178] on select "Highest education level No schooling Primary Lower Secondary Upper Secondary Oc…" at bounding box center [367, 177] width 177 height 27
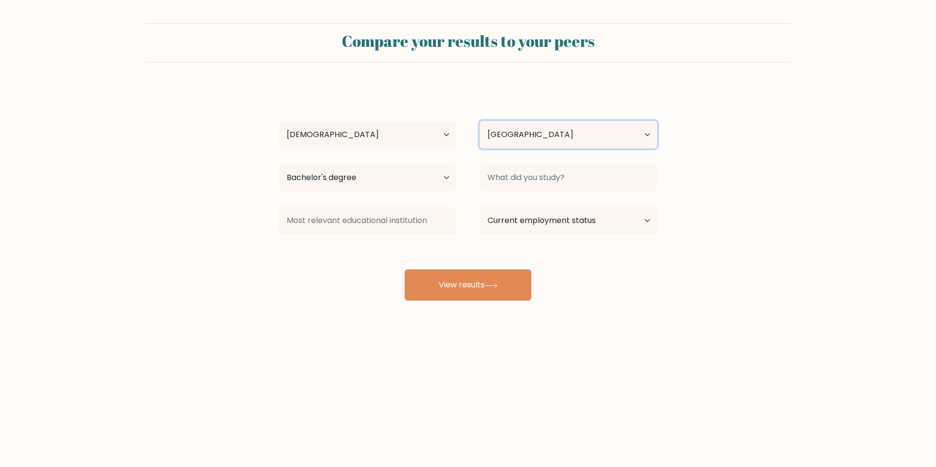
click at [547, 139] on select "Country Afghanistan Albania Algeria American Samoa Andorra Angola Anguilla Anta…" at bounding box center [568, 134] width 177 height 27
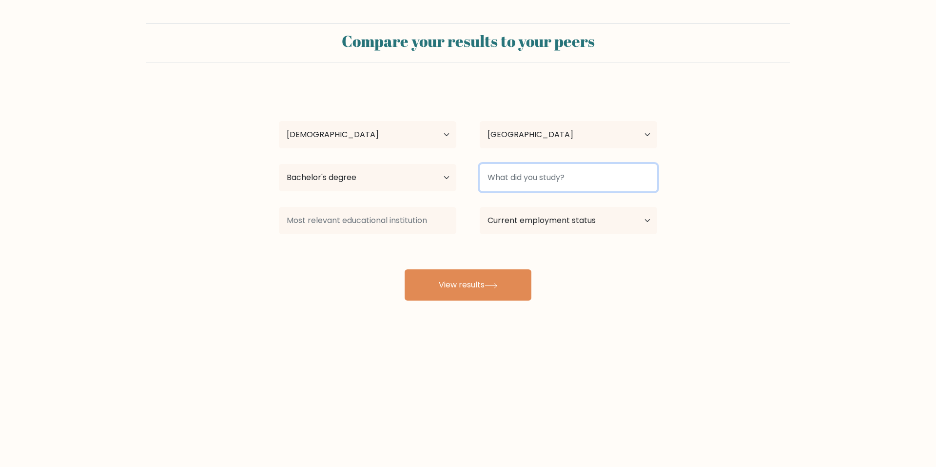
click at [549, 177] on input at bounding box center [568, 177] width 177 height 27
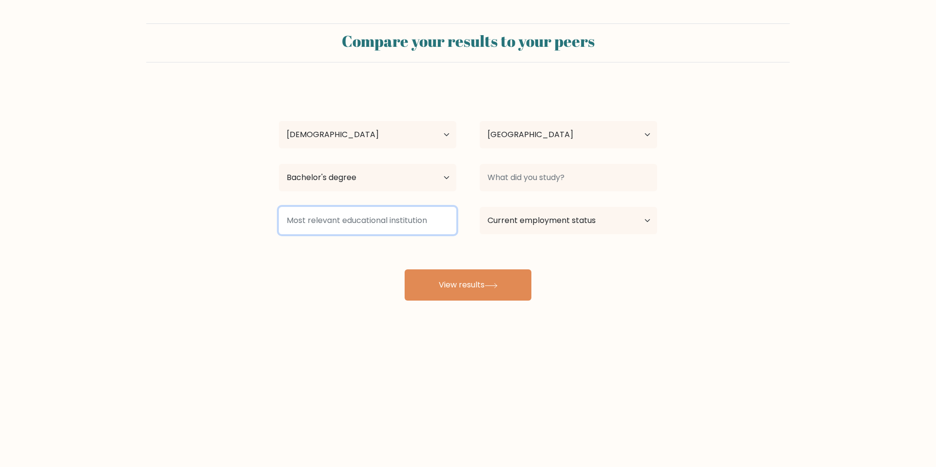
click at [429, 226] on input at bounding box center [367, 220] width 177 height 27
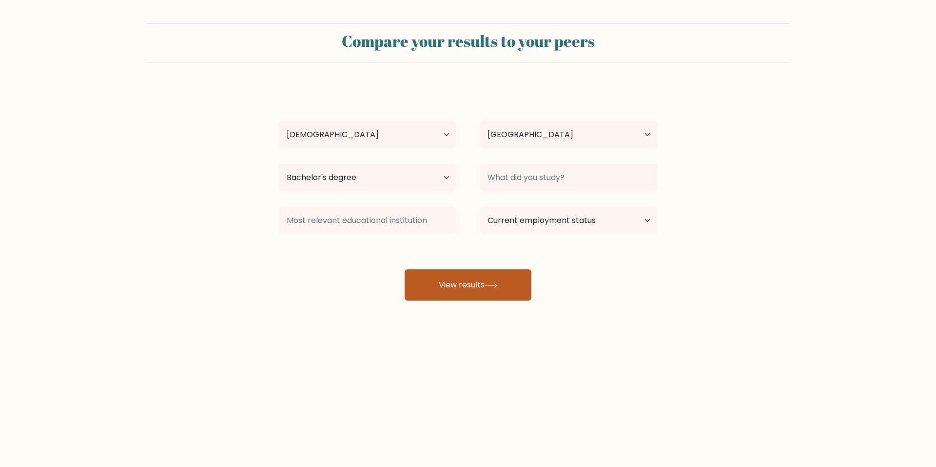
click at [489, 276] on button "View results" at bounding box center [468, 284] width 127 height 31
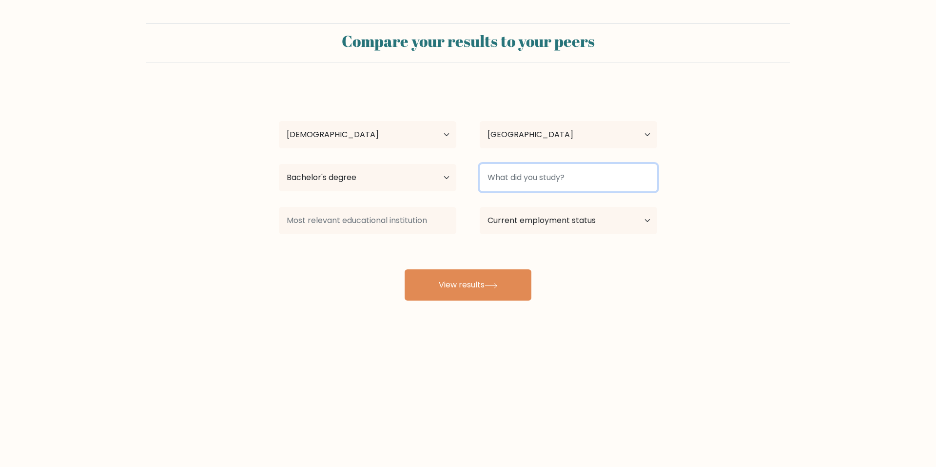
click at [520, 183] on input at bounding box center [568, 177] width 177 height 27
type input "Culinary"
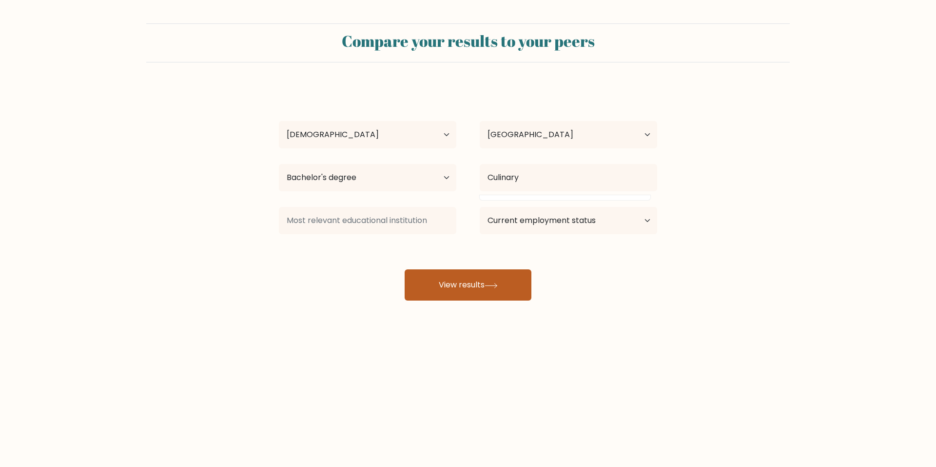
click at [488, 276] on button "View results" at bounding box center [468, 284] width 127 height 31
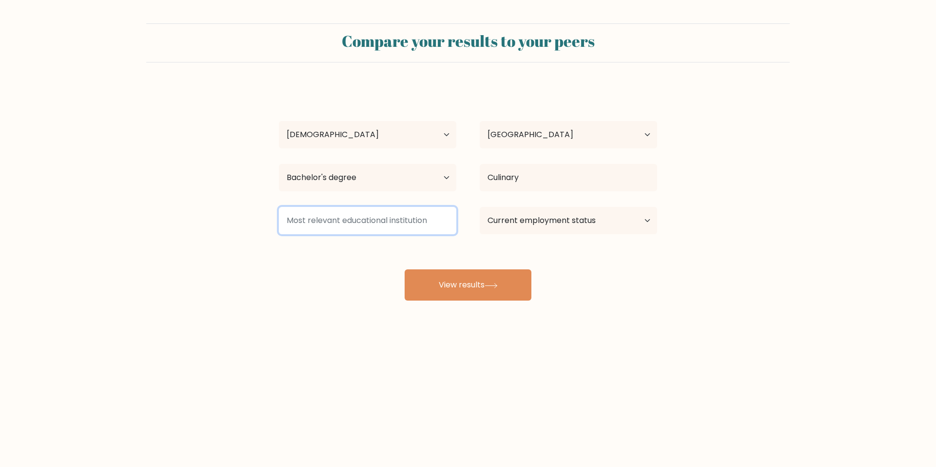
click at [408, 215] on input at bounding box center [367, 220] width 177 height 27
type input "Culinarty"
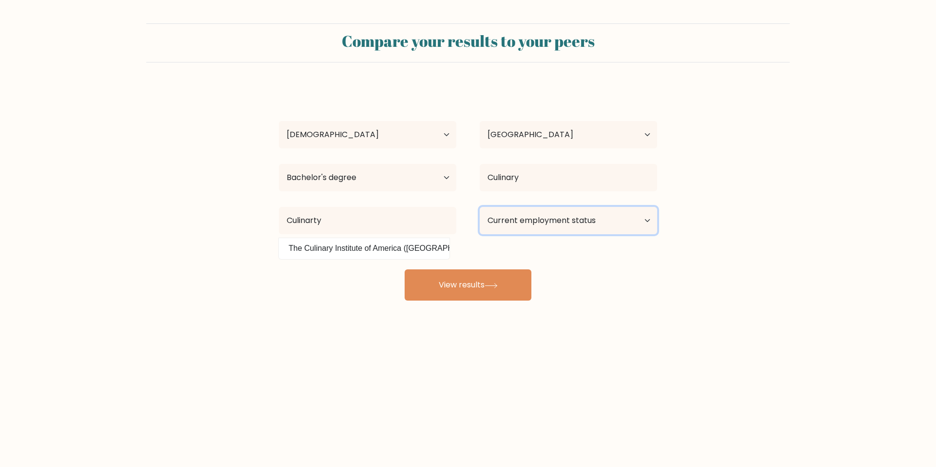
click at [532, 222] on select "Current employment status Employed Student Retired Other / prefer not to answer" at bounding box center [568, 220] width 177 height 27
select select "other"
click at [480, 207] on select "Current employment status Employed Student Retired Other / prefer not to answer" at bounding box center [568, 220] width 177 height 27
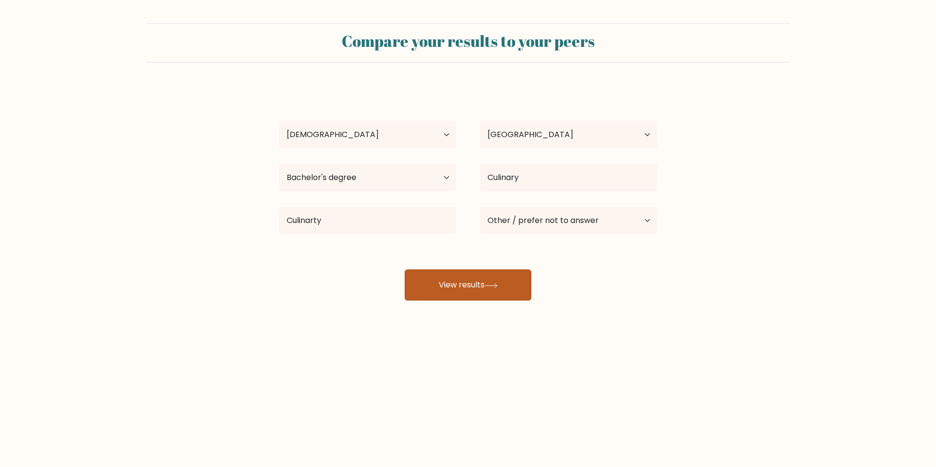
click at [458, 290] on button "View results" at bounding box center [468, 284] width 127 height 31
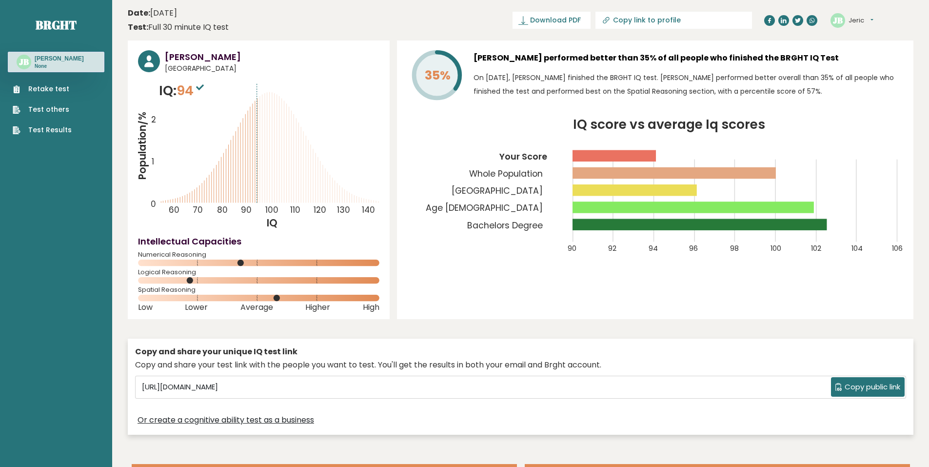
click at [869, 24] on button "Jeric" at bounding box center [860, 21] width 25 height 10
click at [594, 292] on div "35% [PERSON_NAME] performed better than 35% of all people who finished the BRGH…" at bounding box center [655, 179] width 516 height 278
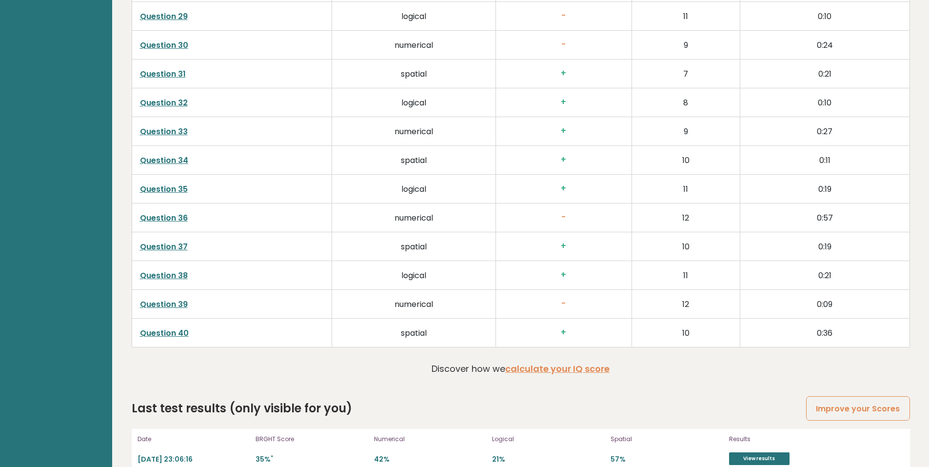
scroll to position [2457, 0]
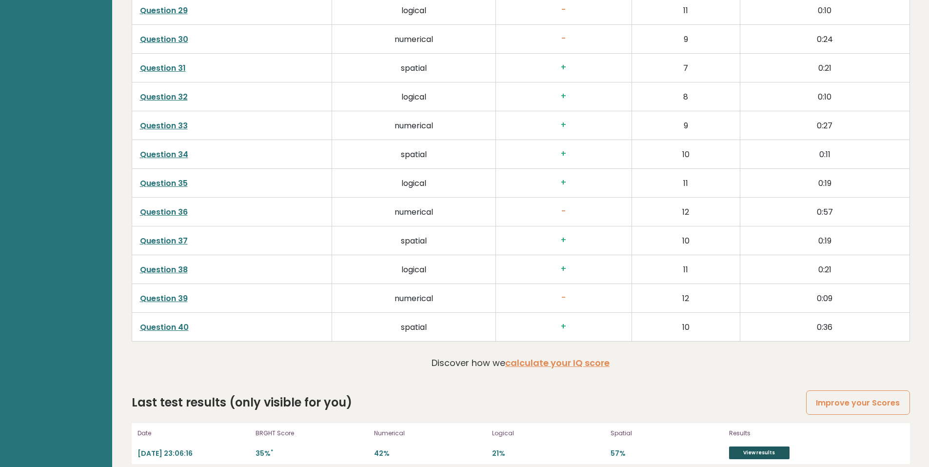
click at [738, 446] on link "View results" at bounding box center [759, 452] width 60 height 13
